Goal: Go to known website: Access a specific website the user already knows

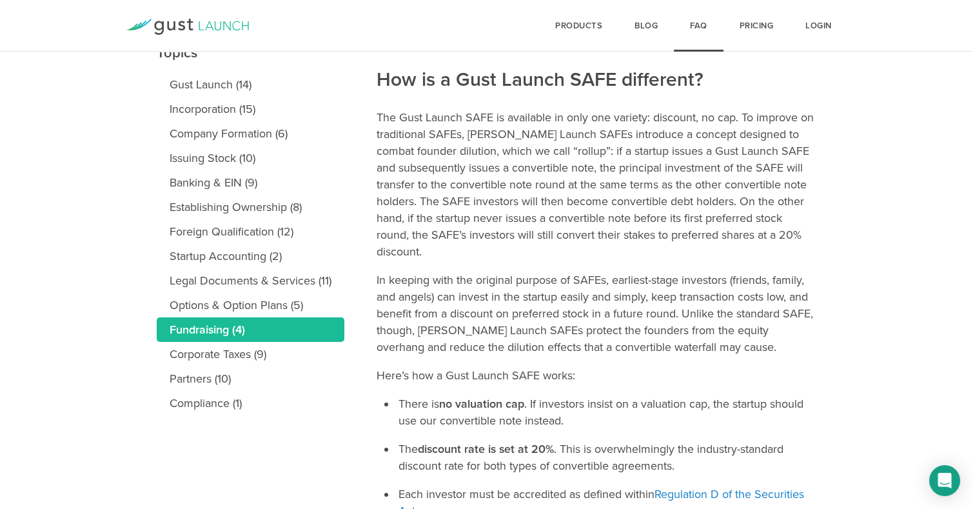
scroll to position [164, 0]
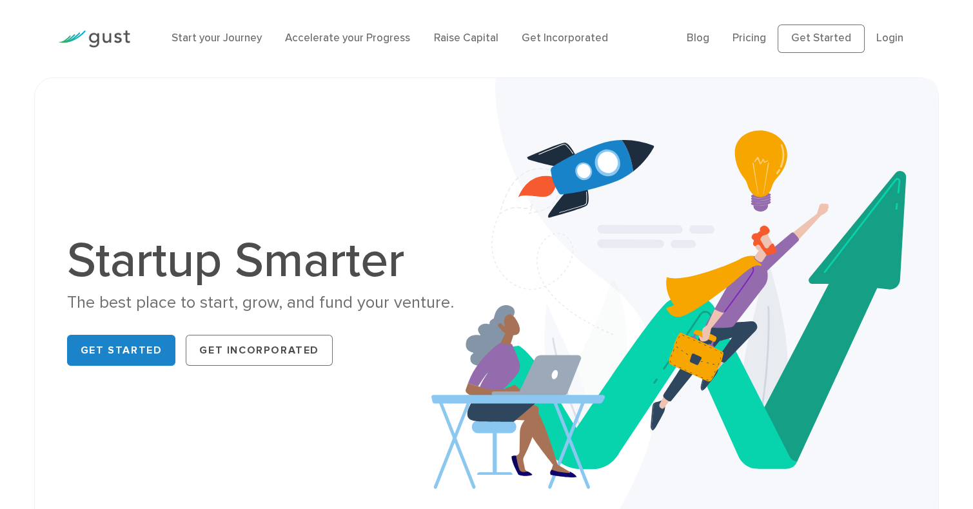
click at [104, 39] on img at bounding box center [94, 38] width 72 height 17
click at [882, 39] on link "Login" at bounding box center [889, 38] width 27 height 13
